Goal: Information Seeking & Learning: Compare options

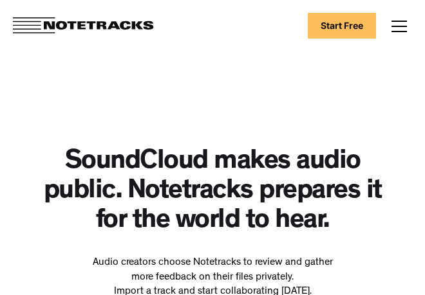
click at [403, 27] on div "About Use Cases Podcasting Music Production Video Education Voiceovers Marketin…" at bounding box center [399, 26] width 26 height 26
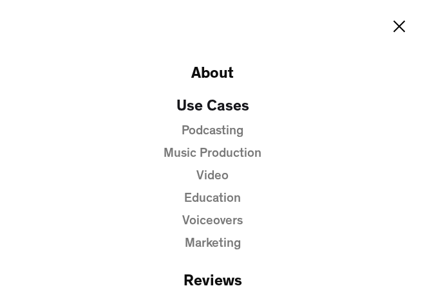
click at [370, 49] on div "About Use Cases Podcasting Music Production Video Education Voiceovers Marketin…" at bounding box center [212, 147] width 425 height 295
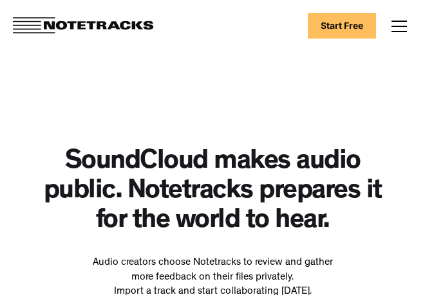
click at [42, 24] on img at bounding box center [83, 25] width 140 height 17
